Goal: Understand process/instructions: Learn how to perform a task or action

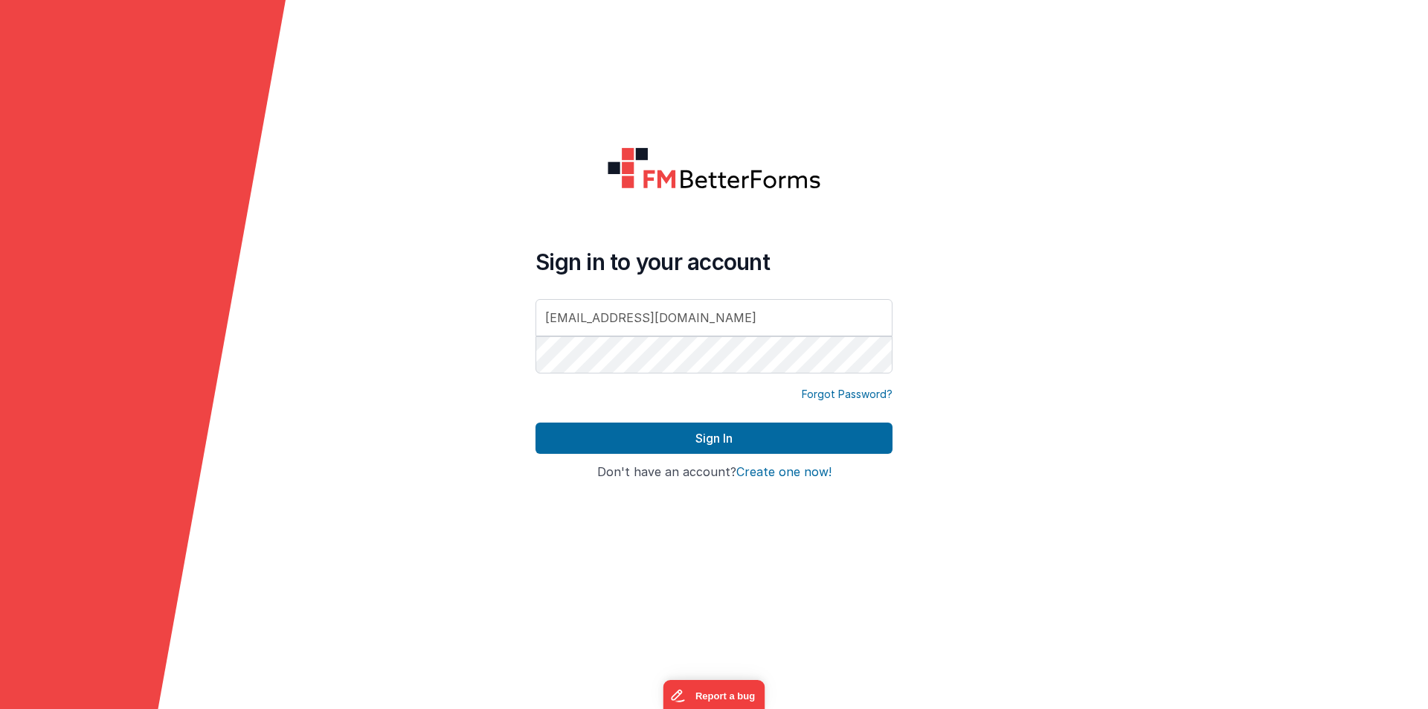
type input "[EMAIL_ADDRESS][DOMAIN_NAME]"
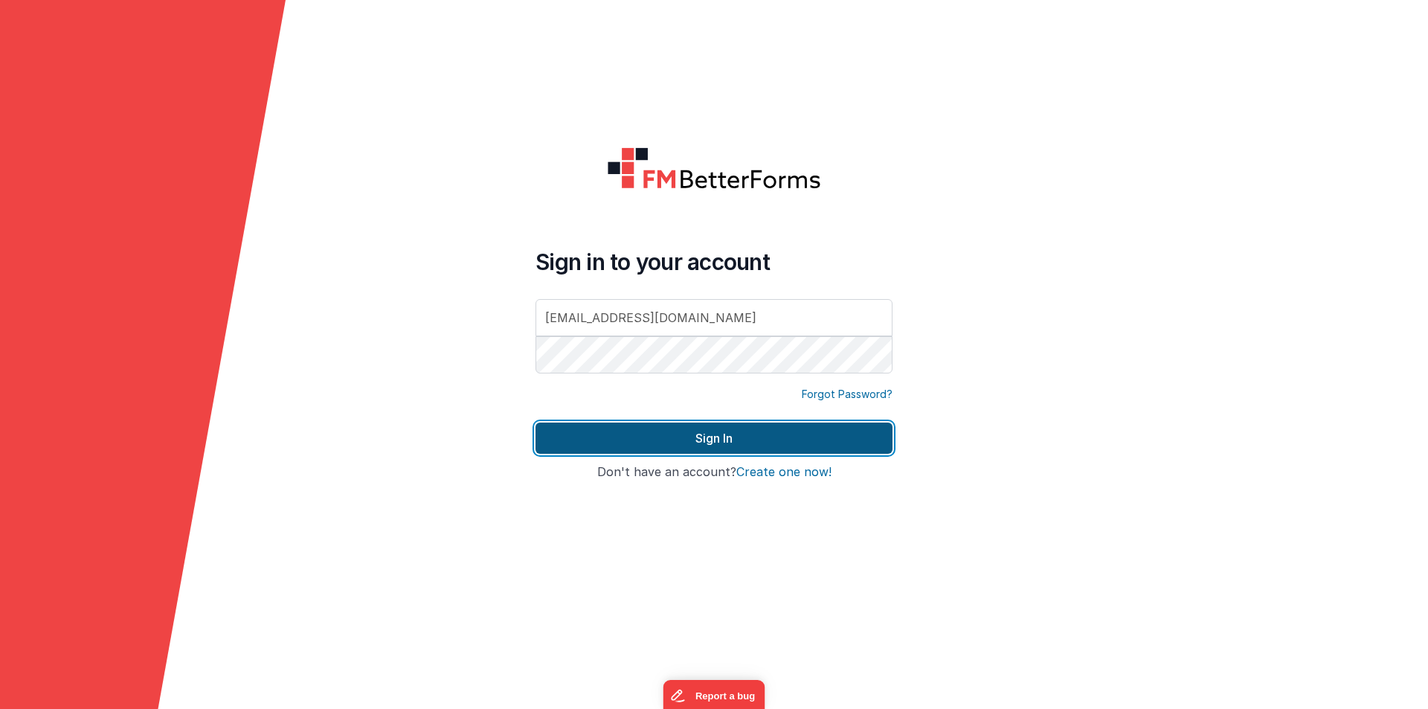
click at [668, 434] on button "Sign In" at bounding box center [714, 438] width 357 height 31
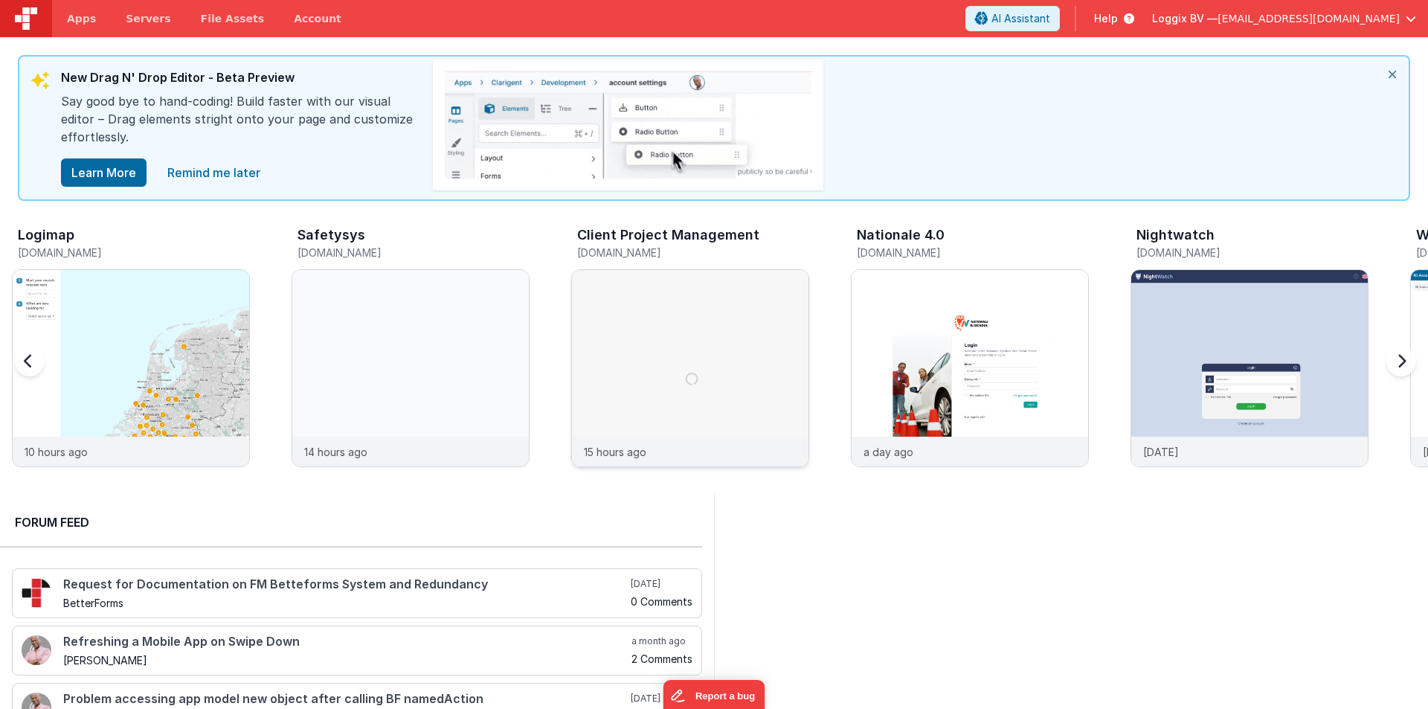
click at [684, 320] on img at bounding box center [690, 388] width 237 height 237
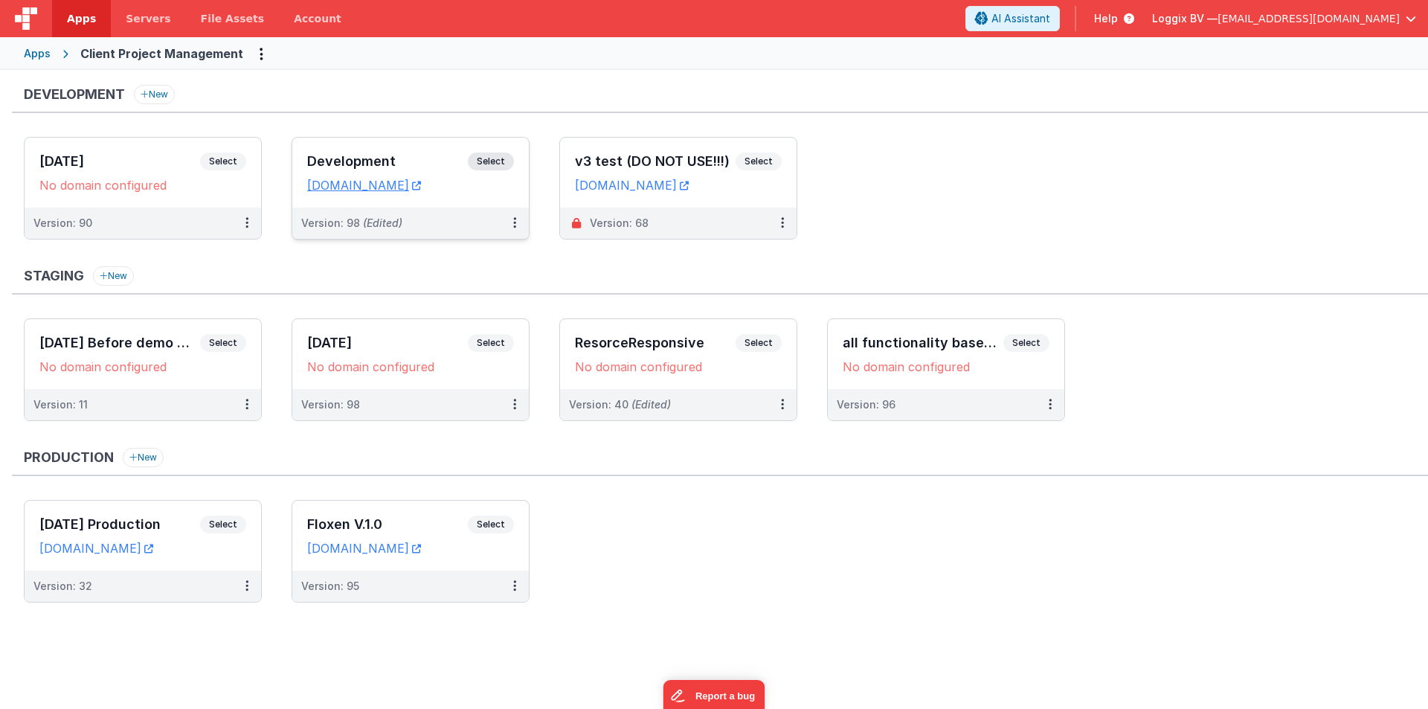
click at [320, 153] on div "Development Select" at bounding box center [410, 164] width 207 height 25
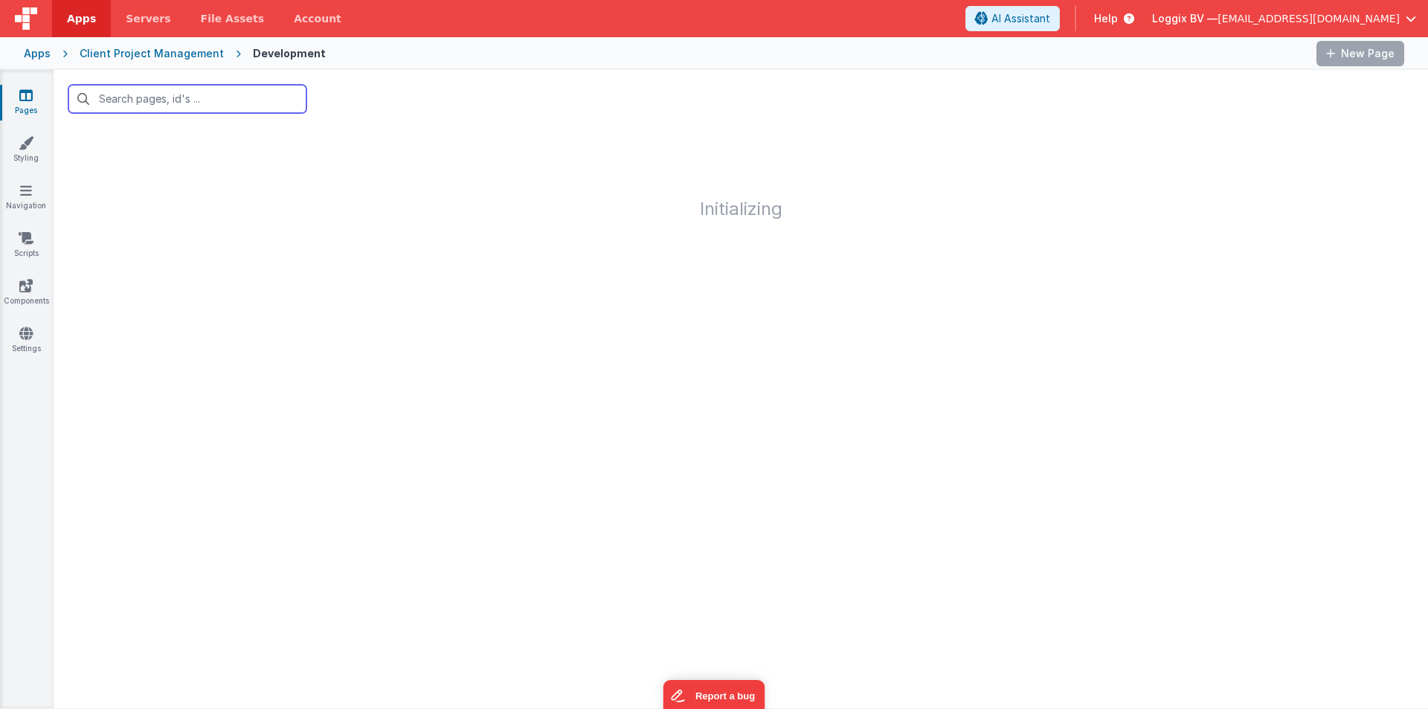
click at [144, 91] on input "text" at bounding box center [187, 99] width 238 height 28
click at [137, 94] on input "text" at bounding box center [187, 99] width 238 height 28
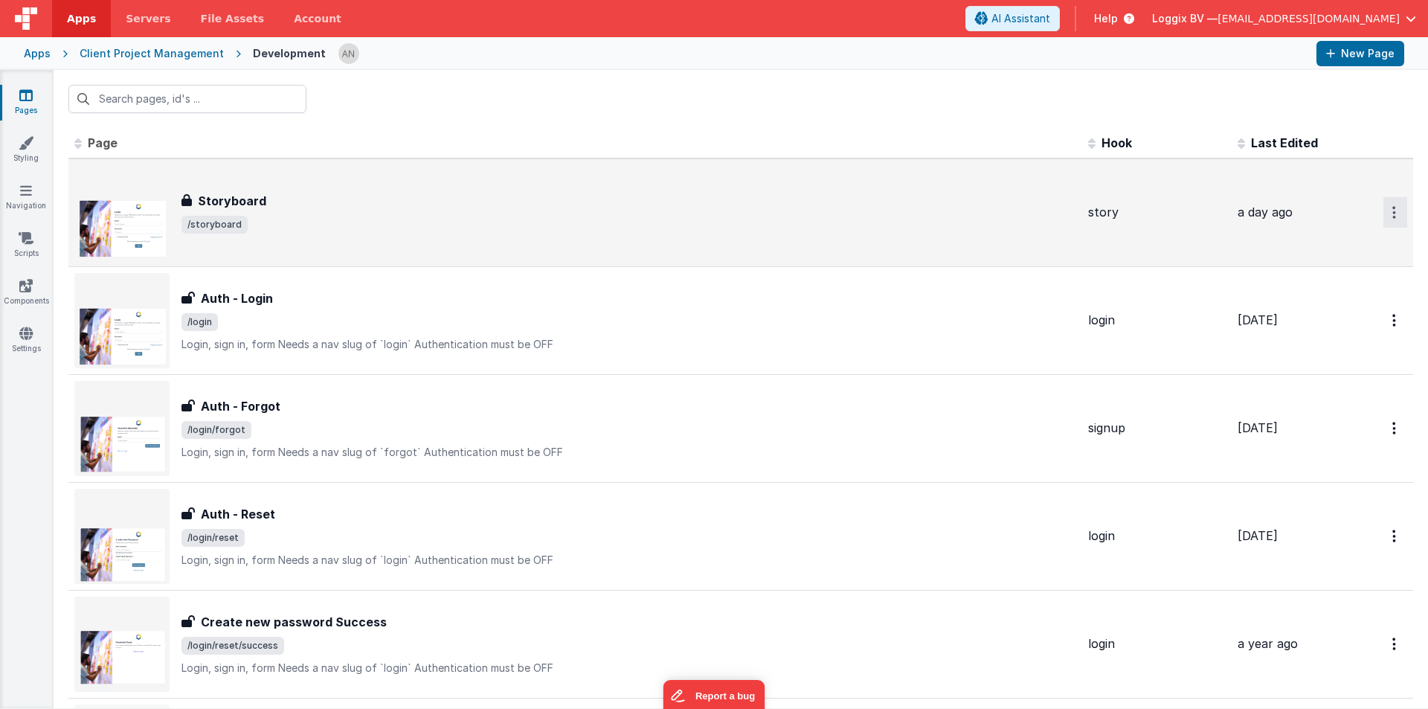
click at [1392, 207] on icon "Options" at bounding box center [1394, 212] width 4 height 13
click at [1318, 245] on link "Preview" at bounding box center [1341, 247] width 131 height 27
click at [240, 176] on div "Storyboard Storyboard /storyboard" at bounding box center [575, 212] width 1002 height 95
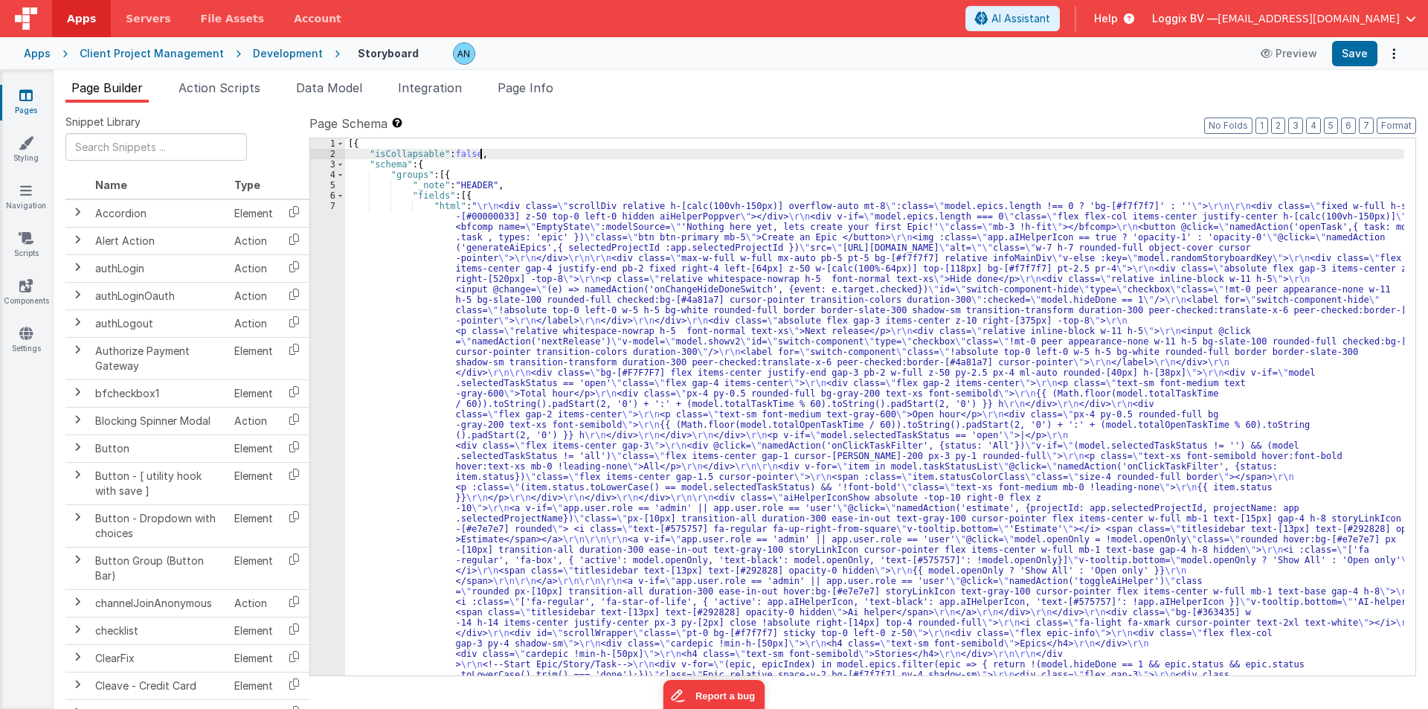
click at [1118, 13] on span "Help" at bounding box center [1106, 18] width 24 height 15
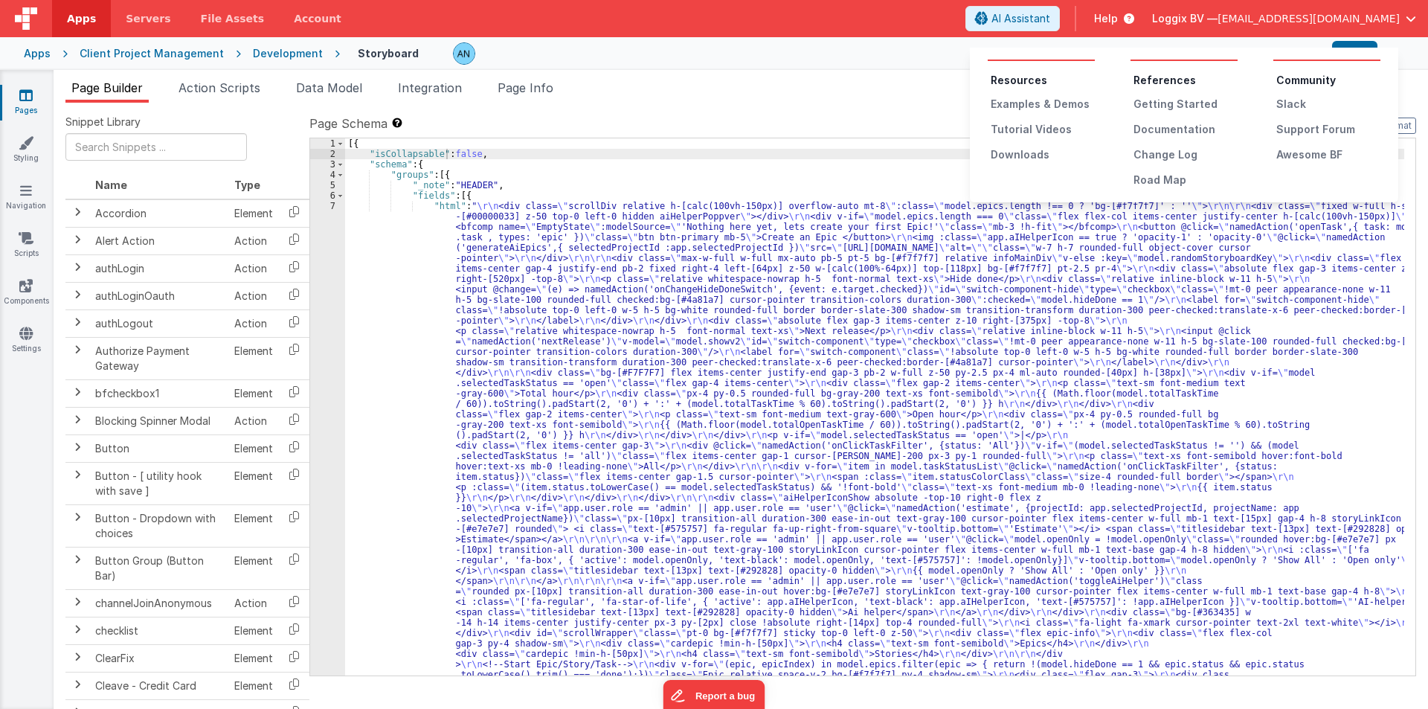
click at [1021, 120] on ul "Resources Examples & Demos Tutorial Videos Downloads" at bounding box center [1041, 117] width 107 height 89
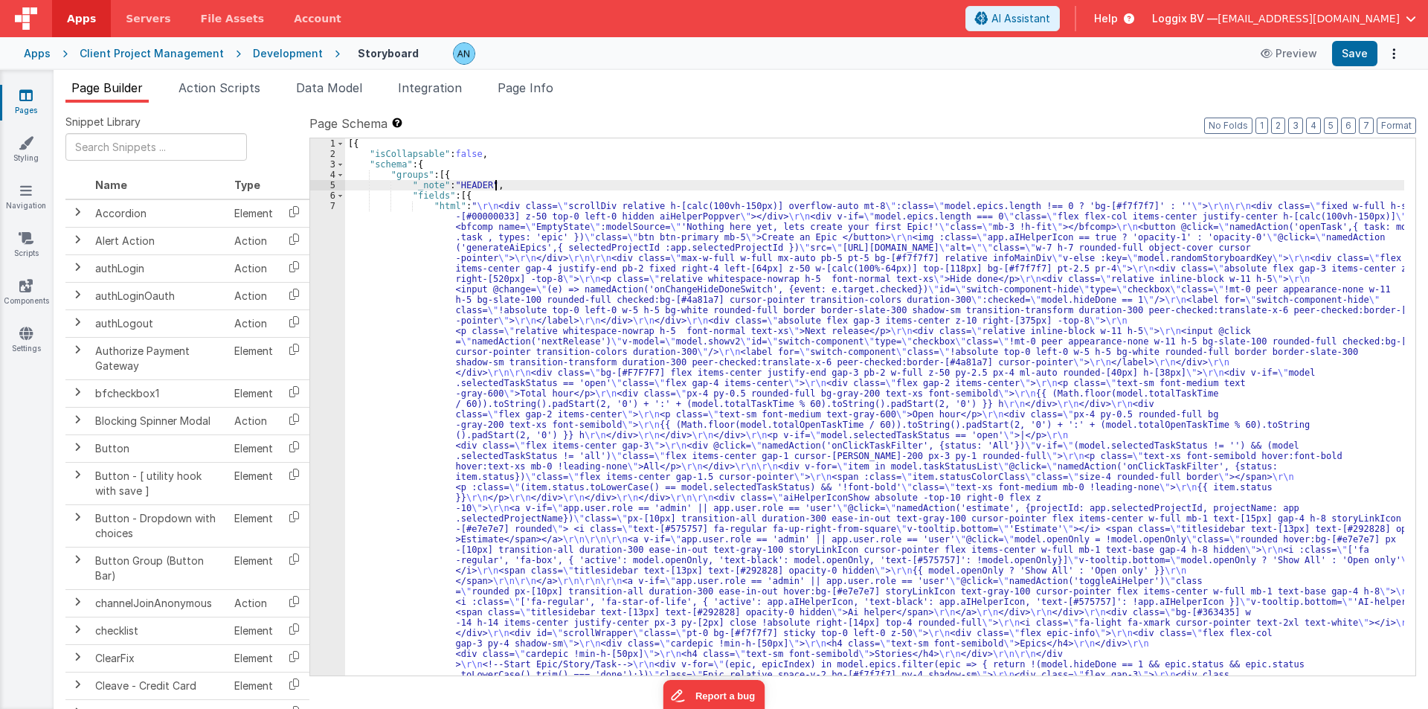
click at [1118, 13] on span "Help" at bounding box center [1106, 18] width 24 height 15
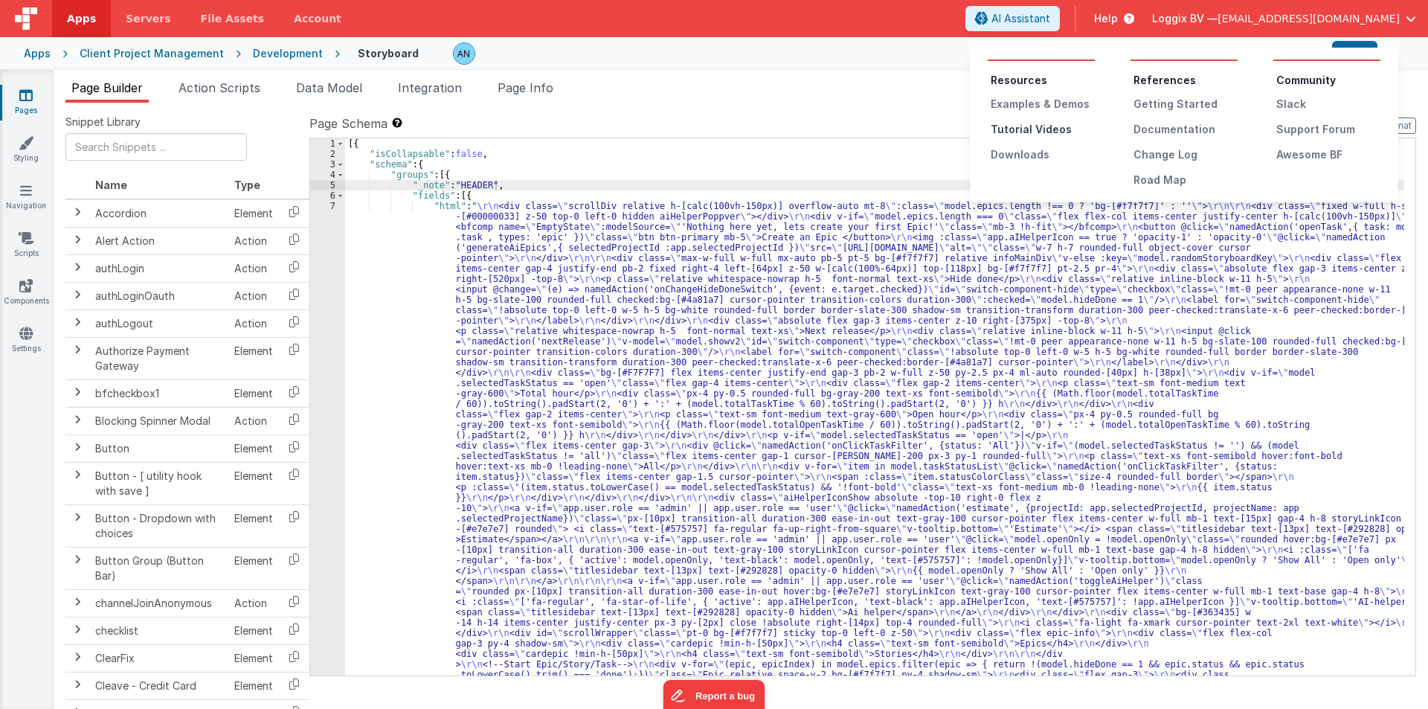
click at [994, 129] on div "Tutorial Videos" at bounding box center [1043, 129] width 104 height 15
